Goal: Information Seeking & Learning: Learn about a topic

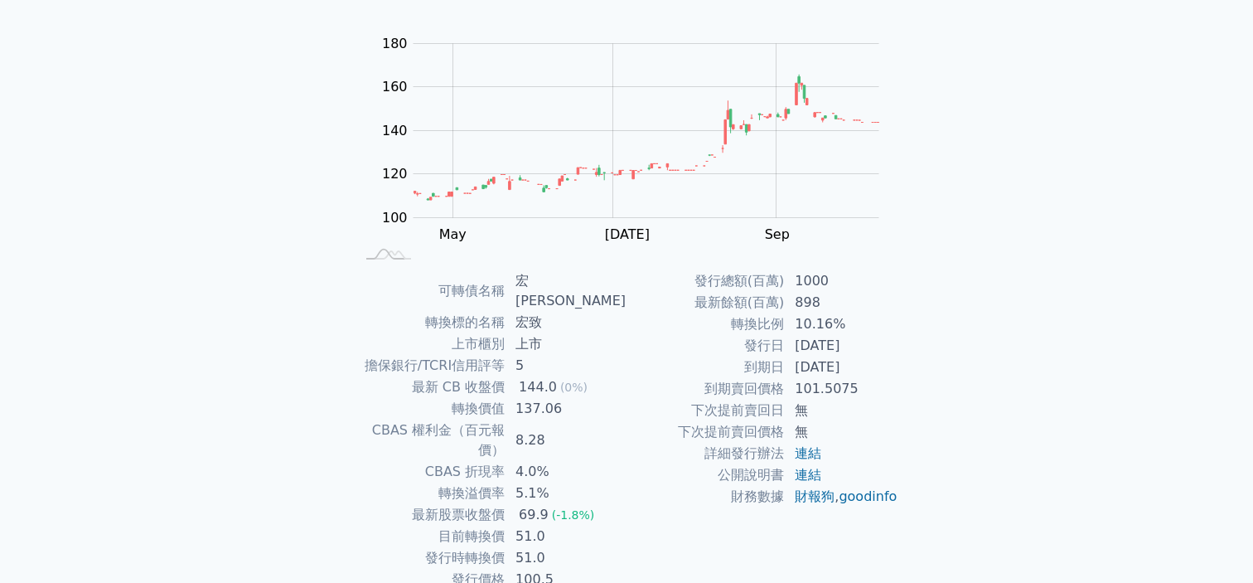
scroll to position [185, 0]
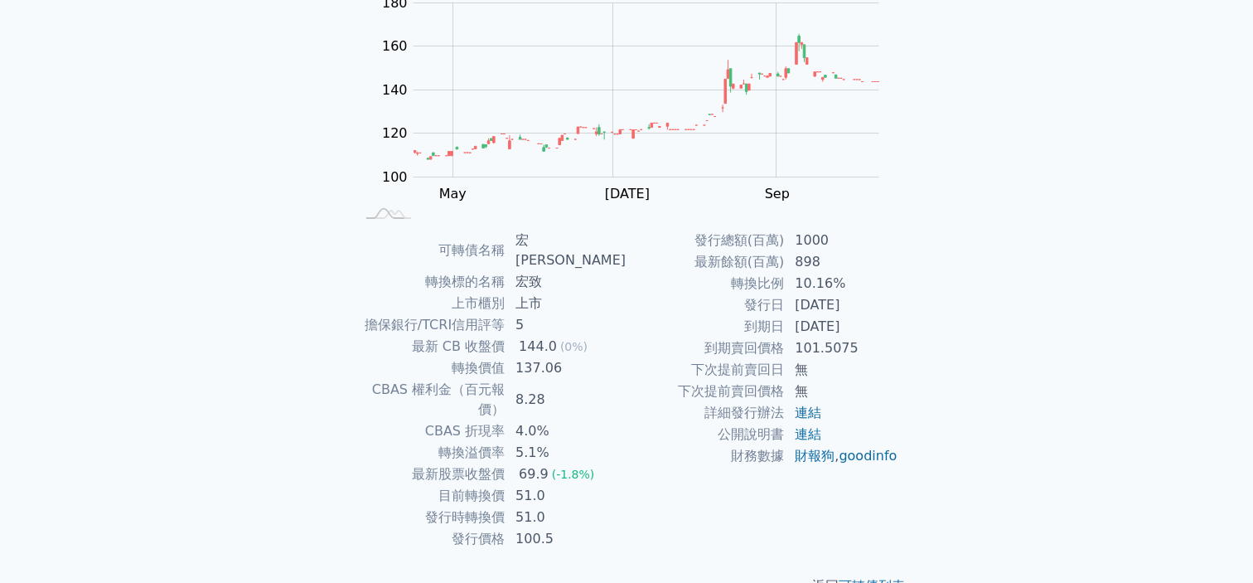
drag, startPoint x: 793, startPoint y: 324, endPoint x: 888, endPoint y: 321, distance: 95.4
click at [888, 321] on td "[DATE]" at bounding box center [842, 327] width 114 height 22
click at [967, 358] on div "可轉債列表 財務數據 可轉債列表 財務數據 登入／註冊 登入／註冊 可轉債列表 › 36053 宏致三 36053 宏致三 可轉債詳細資訊 Zoom Out …" at bounding box center [626, 218] width 1253 height 807
drag, startPoint x: 733, startPoint y: 343, endPoint x: 947, endPoint y: 384, distance: 218.5
click at [894, 347] on tr "到期賣回價格 101.5075" at bounding box center [763, 348] width 272 height 22
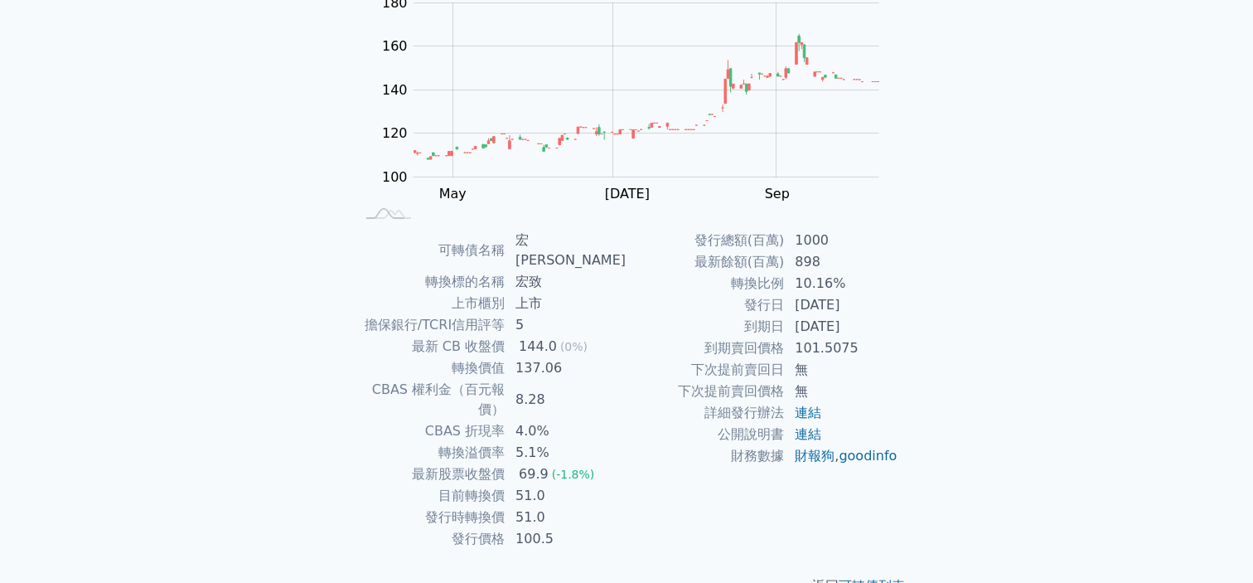
click at [994, 410] on div "可轉債列表 財務數據 可轉債列表 財務數據 登入／註冊 登入／註冊 可轉債列表 › 36053 宏致三 36053 宏致三 可轉債詳細資訊 Zoom Out …" at bounding box center [626, 218] width 1253 height 807
drag, startPoint x: 515, startPoint y: 454, endPoint x: 581, endPoint y: 452, distance: 66.4
click at [576, 485] on td "51.0" at bounding box center [566, 496] width 121 height 22
click at [645, 467] on td "財務數據" at bounding box center [706, 456] width 158 height 22
drag, startPoint x: 518, startPoint y: 473, endPoint x: 571, endPoint y: 481, distance: 53.6
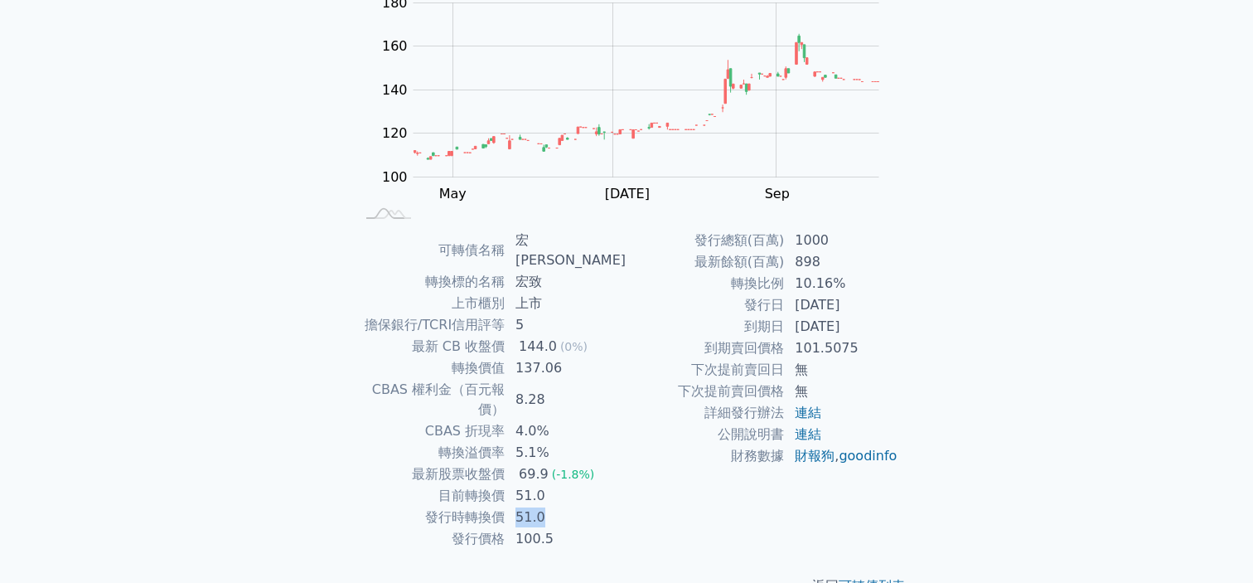
click at [568, 506] on td "51.0" at bounding box center [566, 517] width 121 height 22
click at [659, 467] on td "財務數據" at bounding box center [706, 456] width 158 height 22
